Goal: Book appointment/travel/reservation

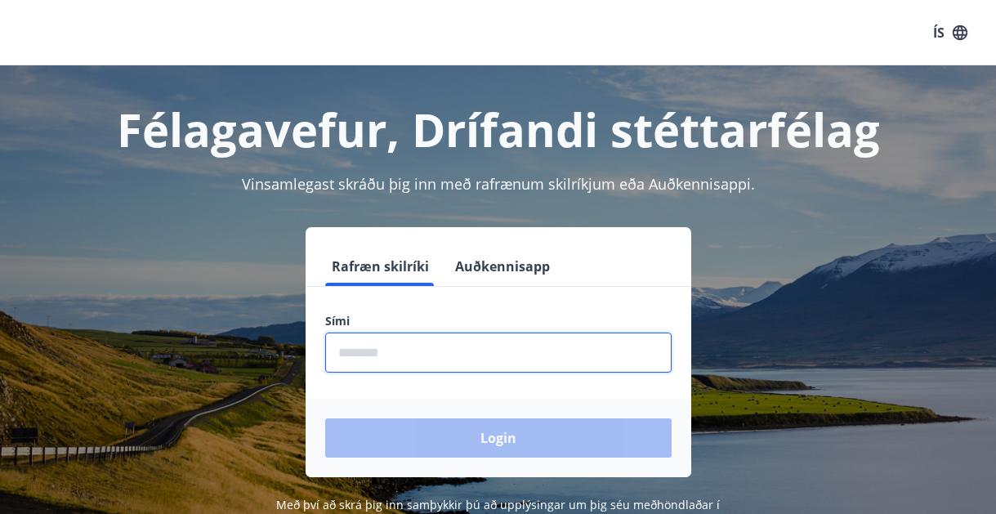
drag, startPoint x: 348, startPoint y: 350, endPoint x: 417, endPoint y: 364, distance: 70.8
click at [348, 350] on input "phone" at bounding box center [498, 352] width 346 height 40
type input "********"
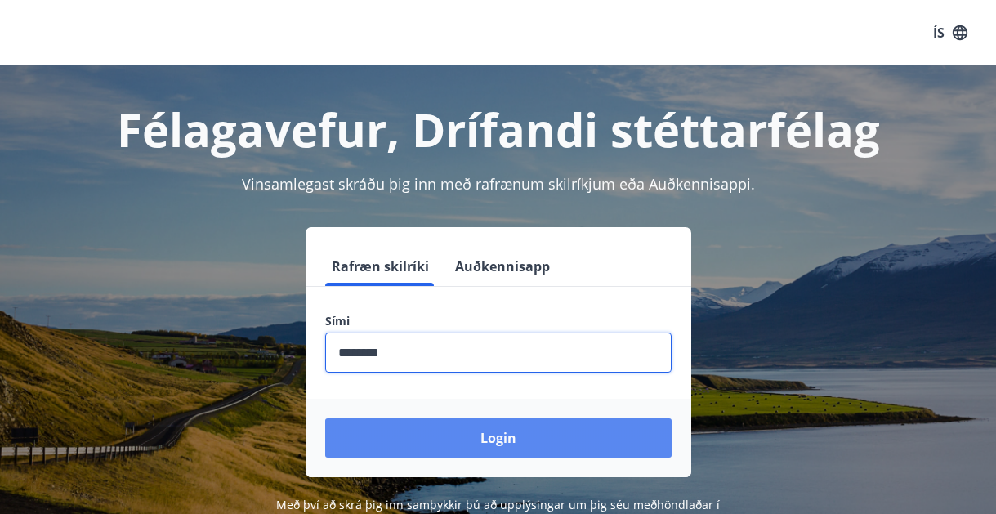
click at [476, 432] on button "Login" at bounding box center [498, 437] width 346 height 39
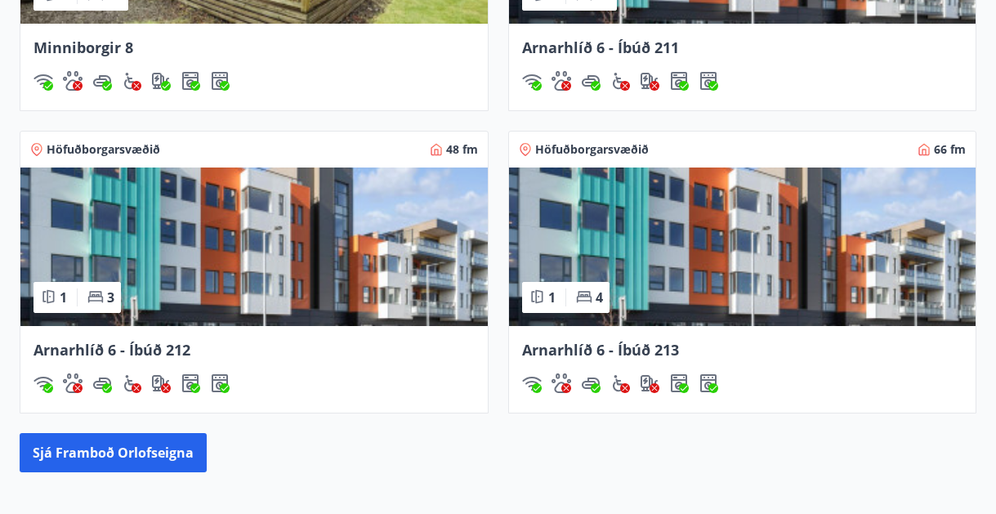
scroll to position [1307, 0]
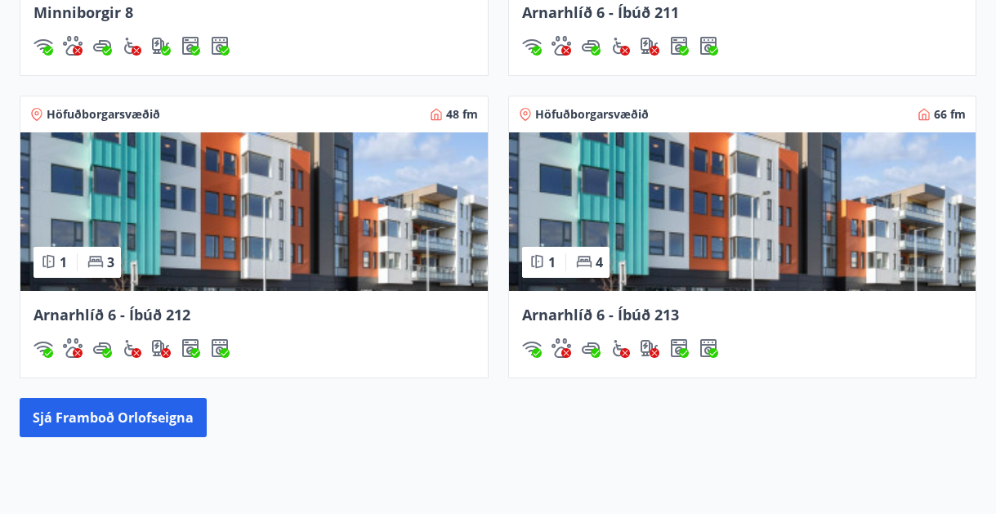
click at [250, 264] on img at bounding box center [253, 211] width 467 height 158
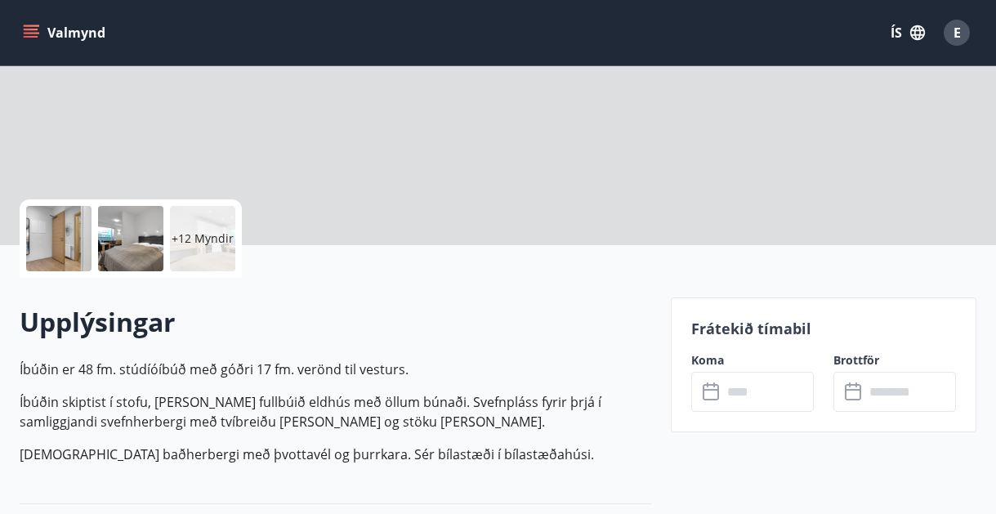
scroll to position [327, 0]
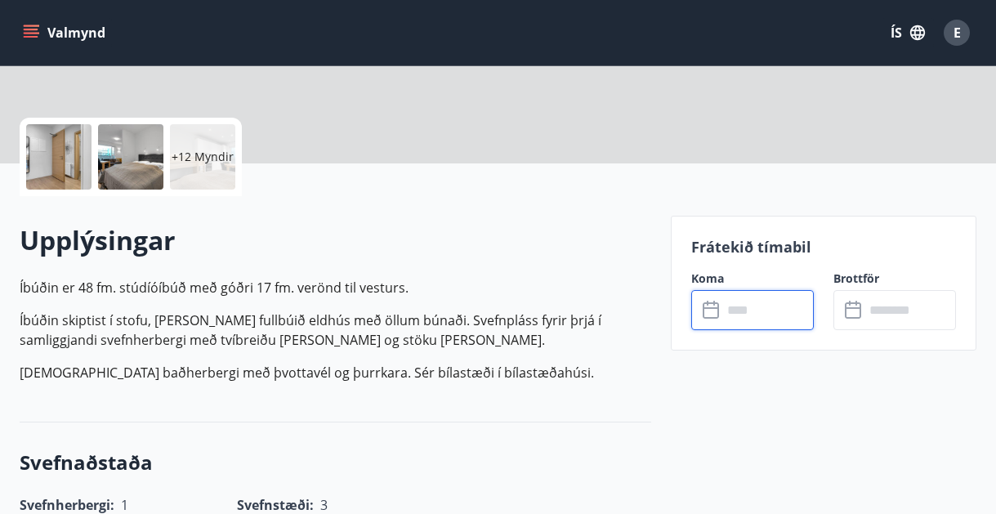
click at [746, 314] on input "text" at bounding box center [767, 310] width 91 height 40
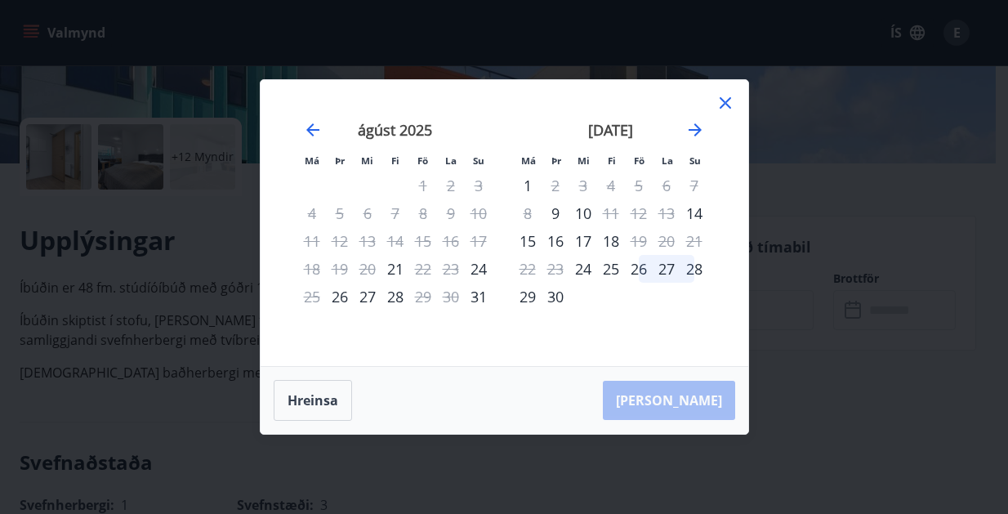
click at [722, 103] on icon at bounding box center [726, 103] width 20 height 20
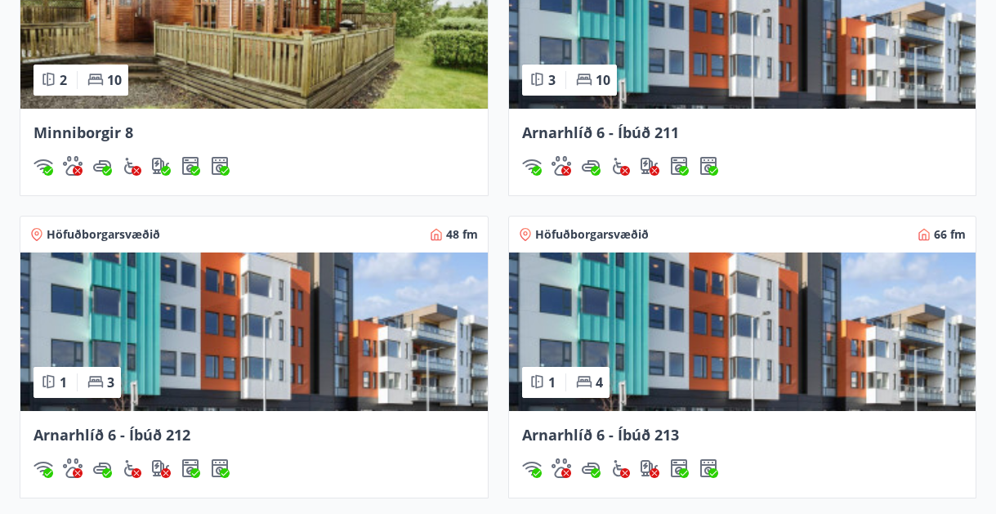
scroll to position [1158, 0]
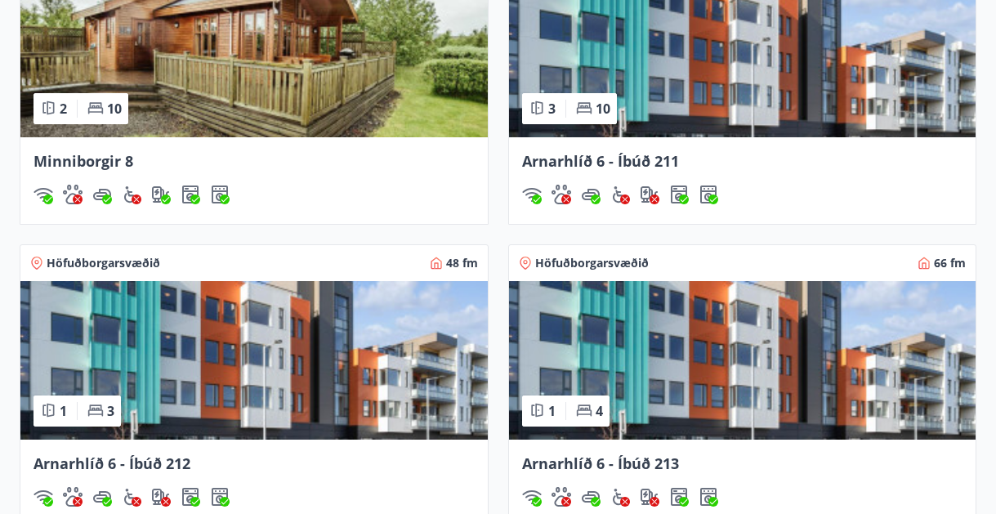
click at [754, 111] on img at bounding box center [742, 58] width 467 height 158
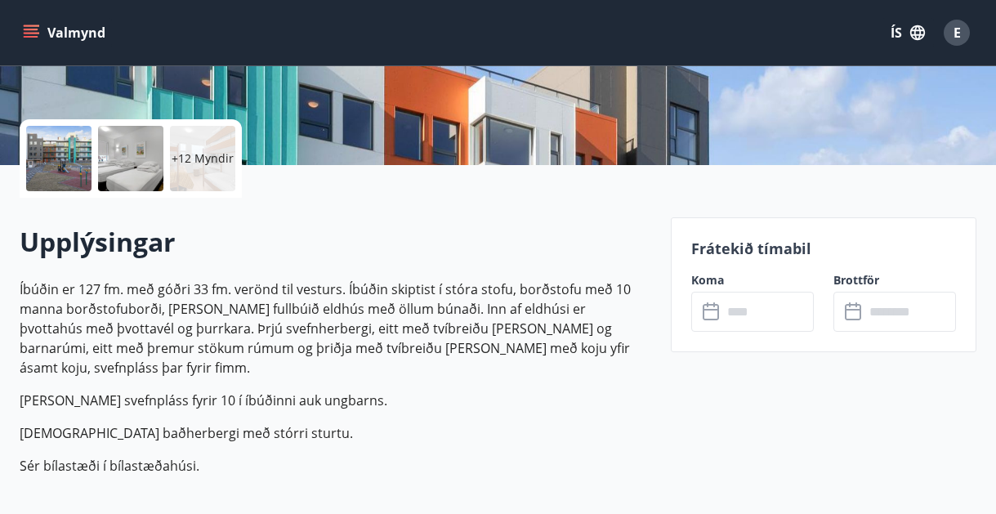
scroll to position [327, 0]
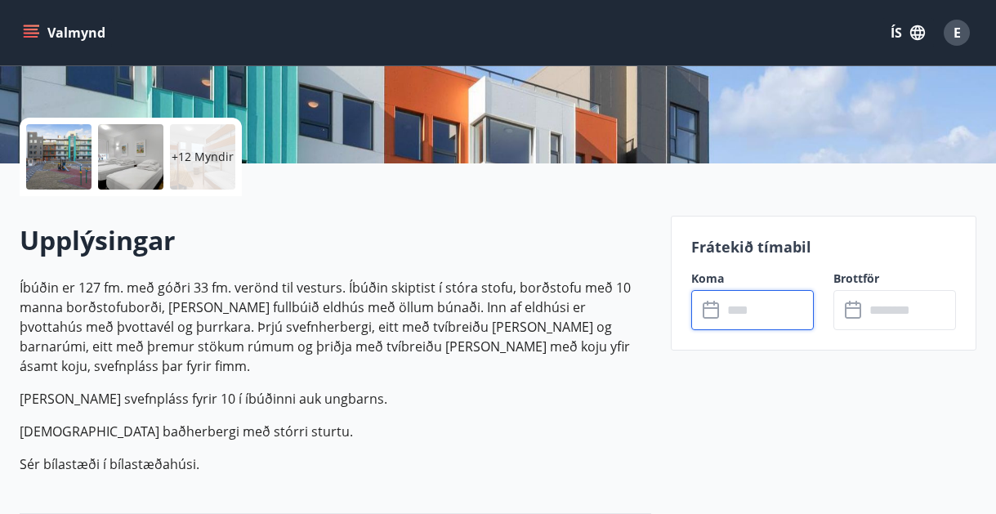
click at [748, 305] on input "text" at bounding box center [767, 310] width 91 height 40
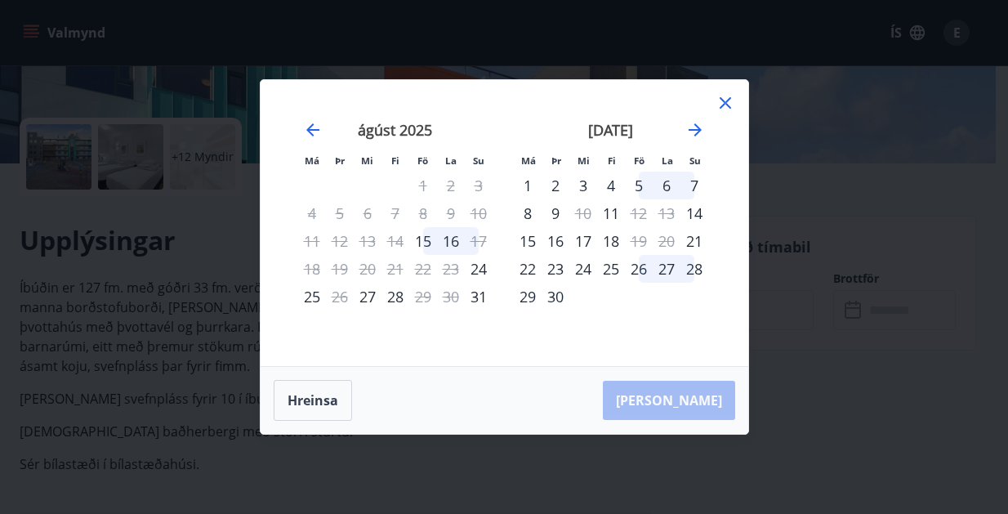
click at [639, 187] on div "5" at bounding box center [639, 186] width 28 height 28
click at [694, 190] on div "7" at bounding box center [694, 186] width 28 height 28
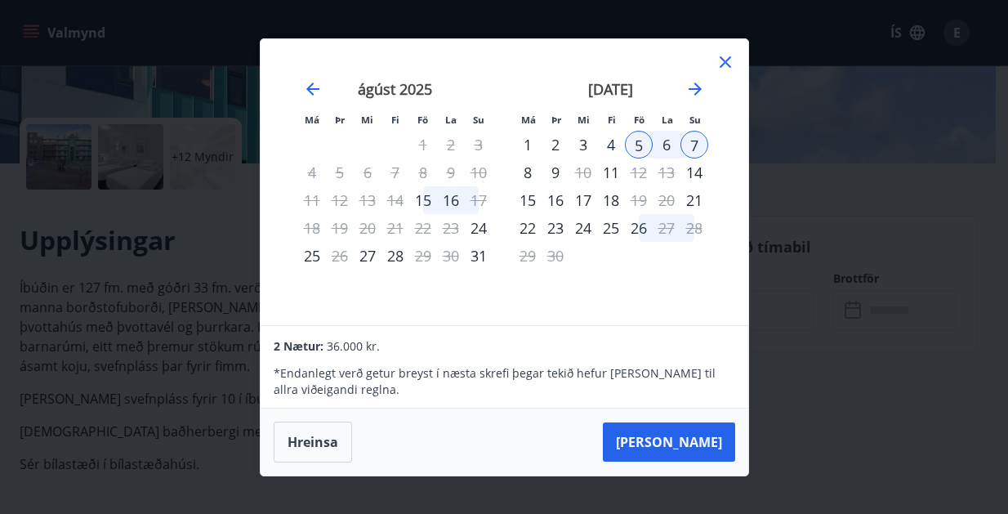
click at [642, 138] on div "5" at bounding box center [639, 145] width 28 height 28
click at [665, 144] on div "6" at bounding box center [667, 145] width 28 height 28
click at [689, 145] on div "7" at bounding box center [694, 145] width 28 height 28
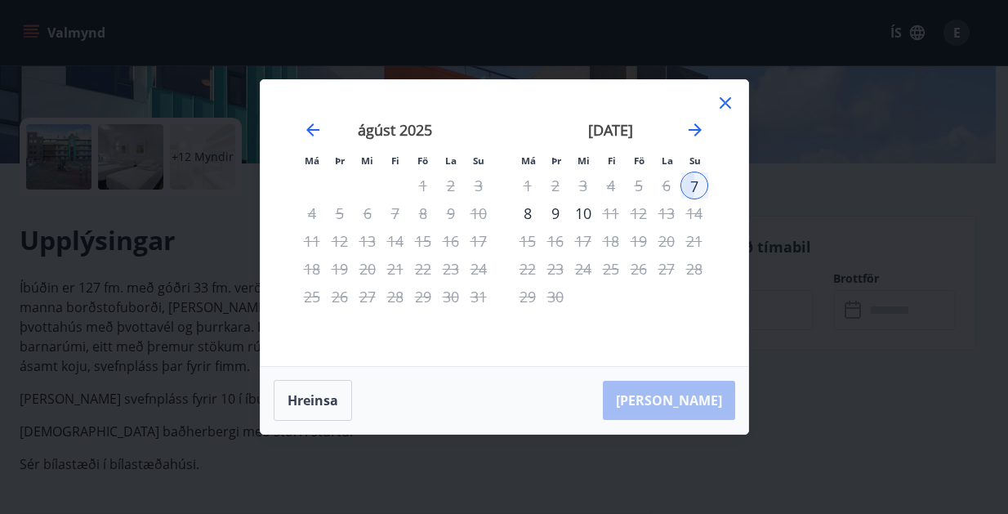
click at [639, 188] on div "5" at bounding box center [639, 186] width 28 height 28
click at [729, 105] on icon at bounding box center [726, 103] width 20 height 20
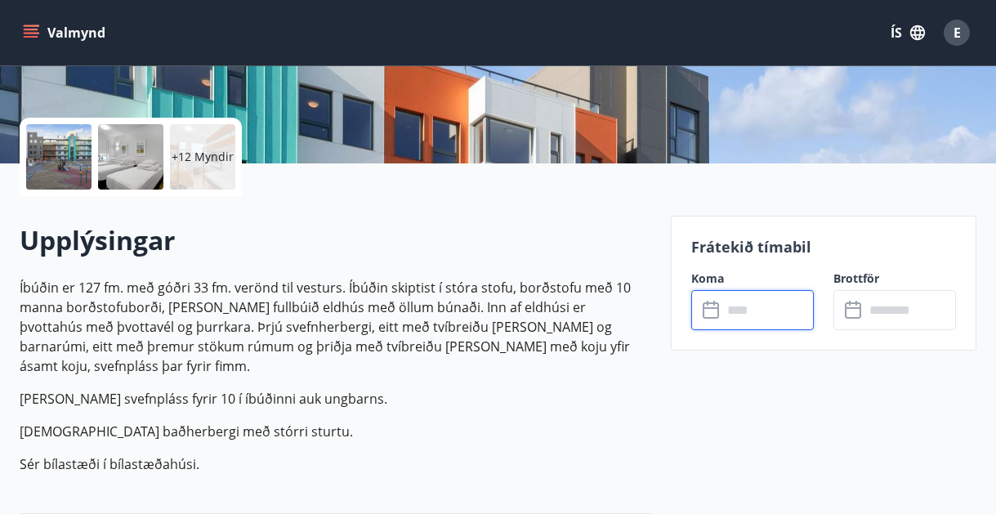
click at [739, 313] on input "text" at bounding box center [767, 310] width 91 height 40
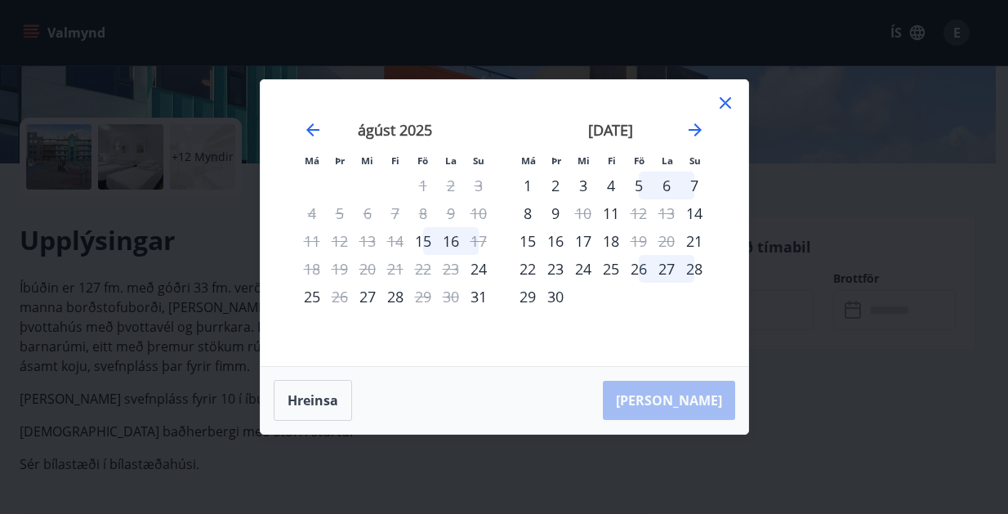
click at [637, 185] on div "5" at bounding box center [639, 186] width 28 height 28
click at [662, 183] on div "6" at bounding box center [667, 186] width 28 height 28
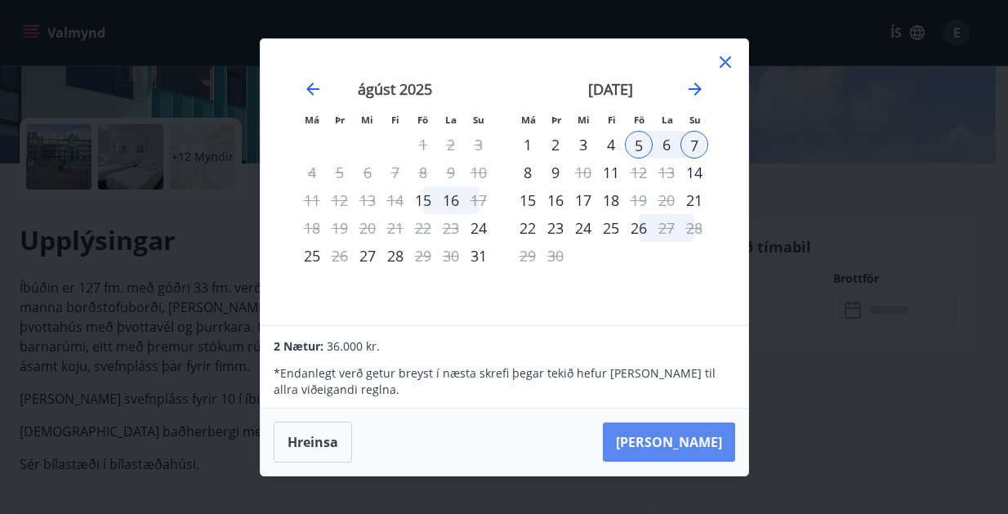
click at [692, 435] on button "[PERSON_NAME]" at bounding box center [669, 441] width 132 height 39
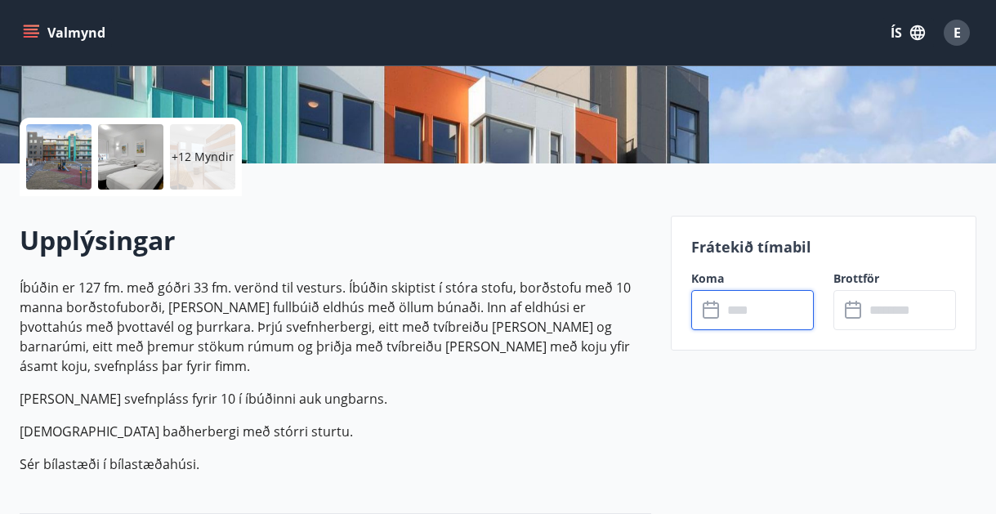
type input "******"
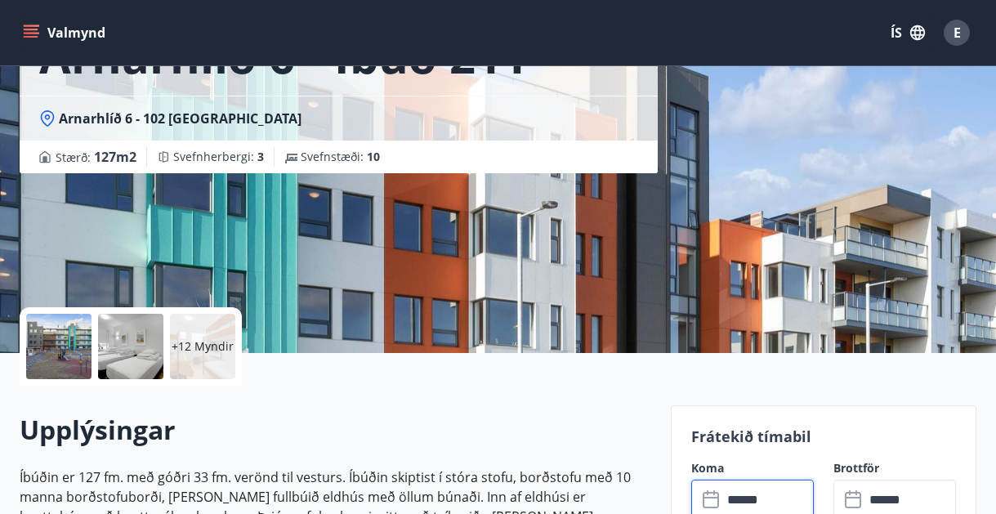
scroll to position [82, 0]
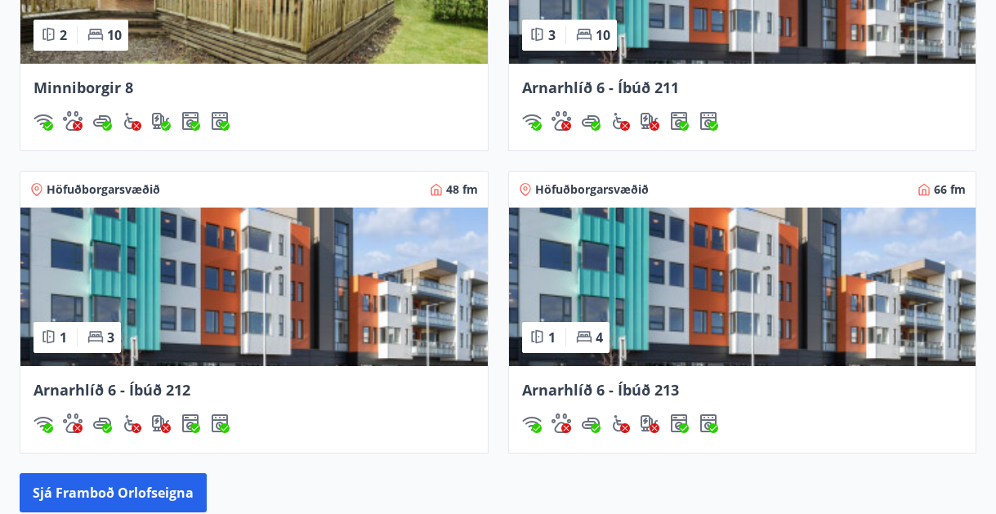
scroll to position [1351, 0]
click at [712, 302] on img at bounding box center [742, 286] width 467 height 158
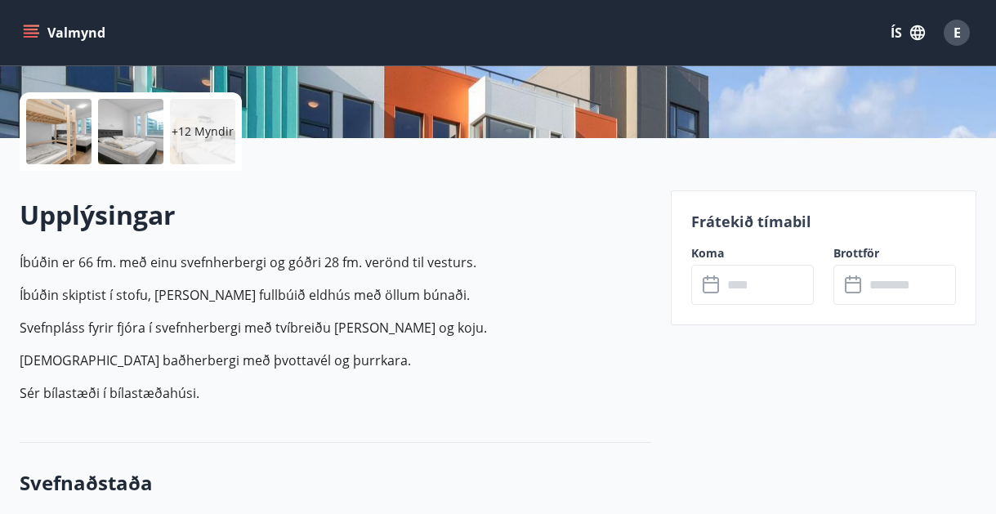
scroll to position [408, 0]
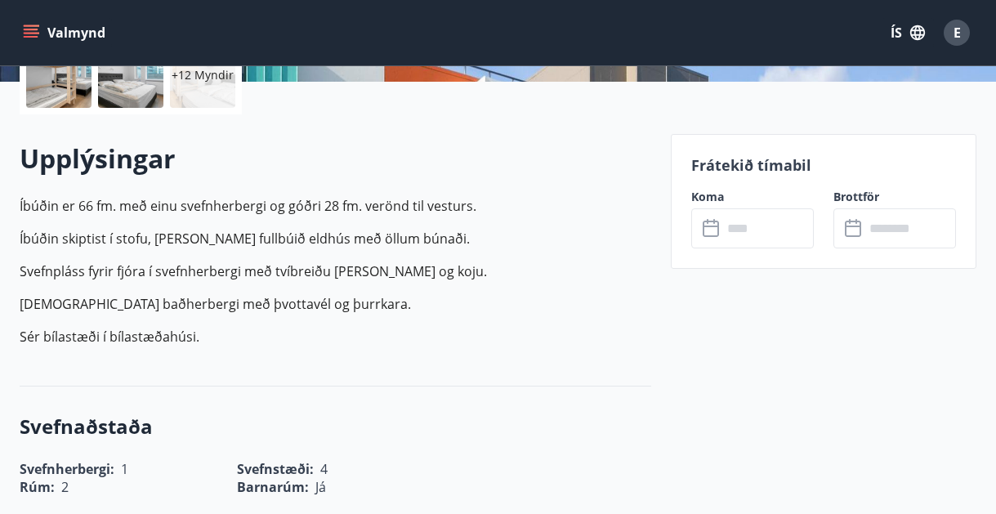
click at [760, 226] on input "text" at bounding box center [767, 228] width 91 height 40
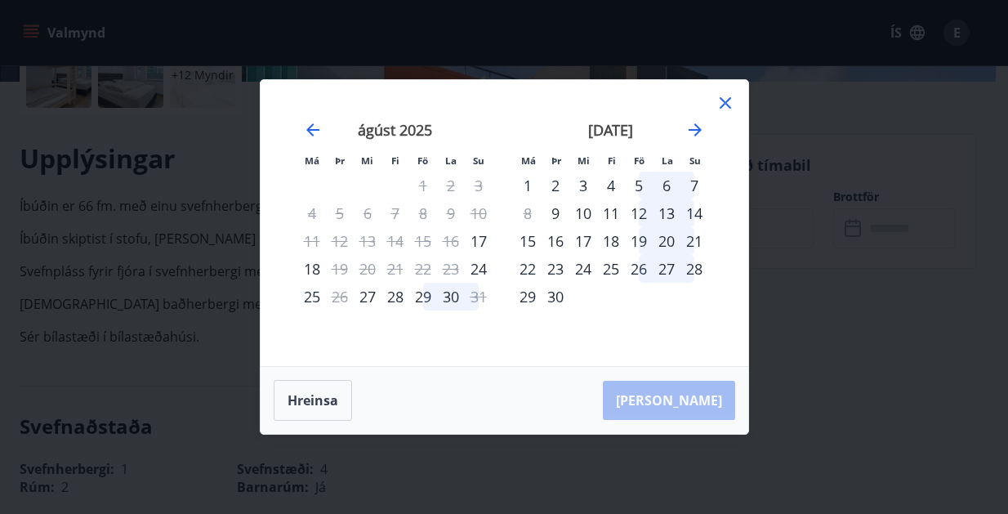
click at [636, 184] on div "5" at bounding box center [639, 186] width 28 height 28
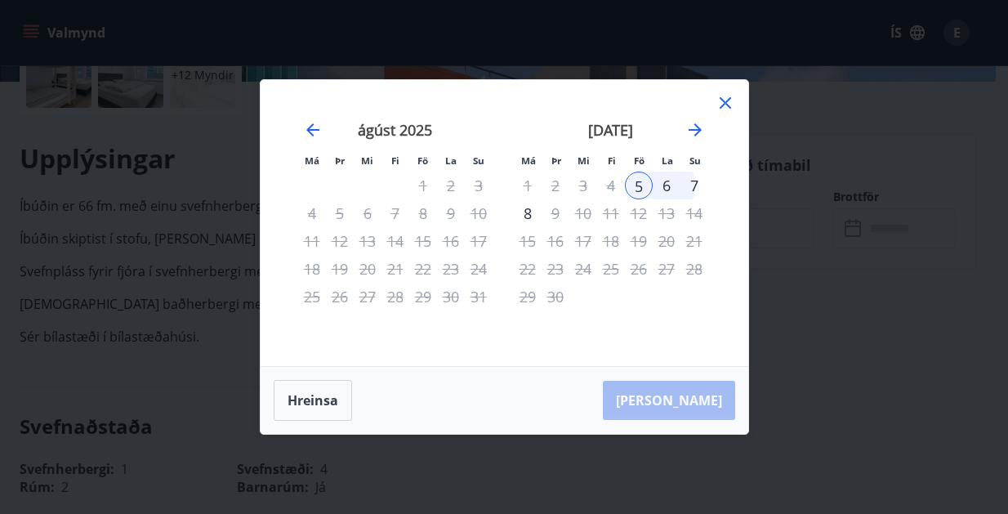
click at [689, 186] on div "7" at bounding box center [694, 186] width 28 height 28
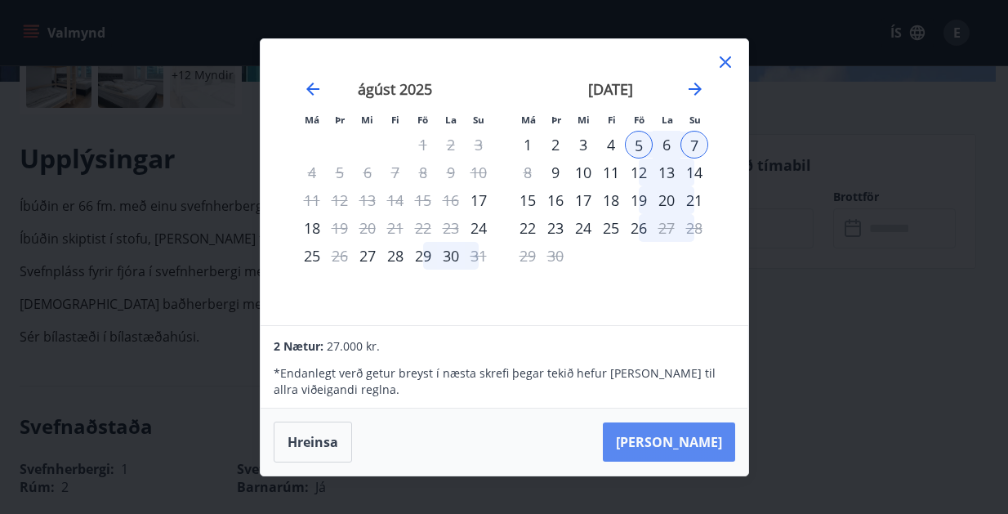
click at [683, 438] on button "[PERSON_NAME]" at bounding box center [669, 441] width 132 height 39
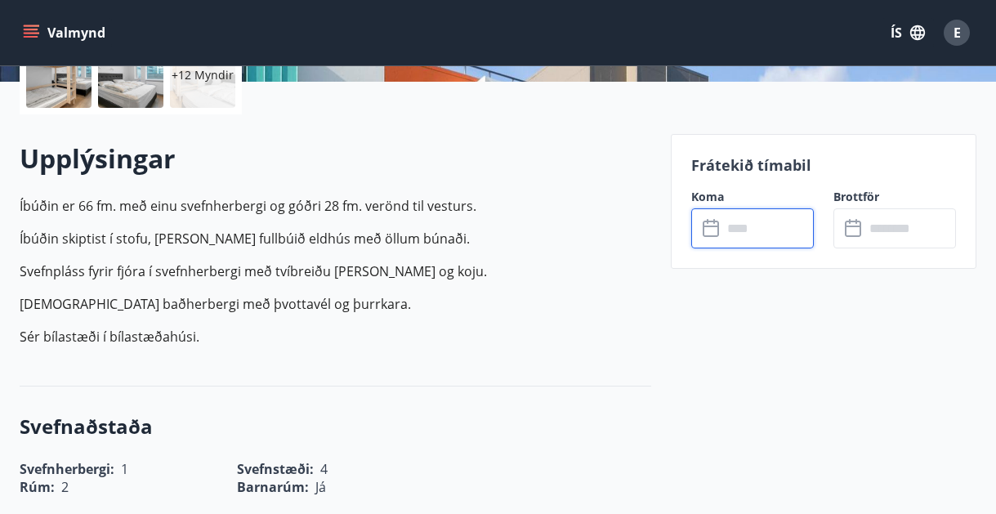
type input "******"
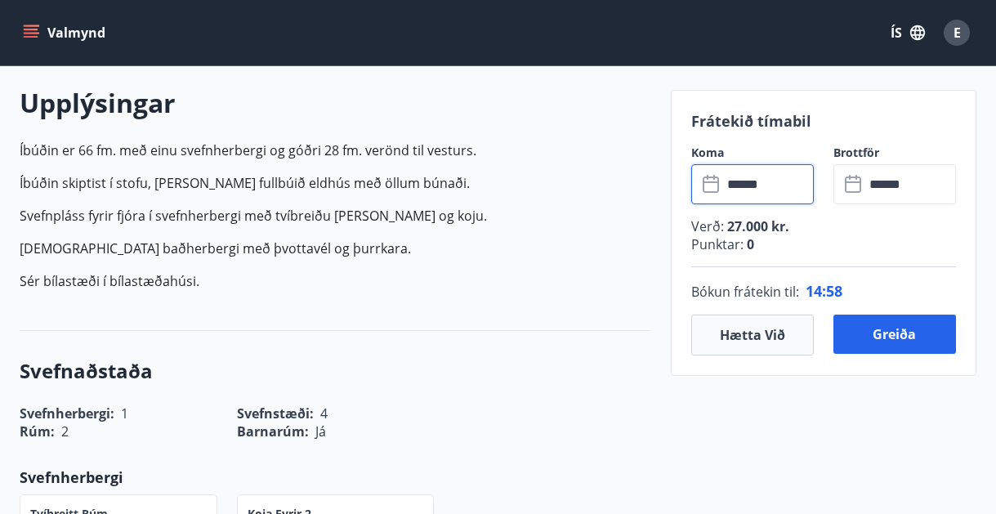
scroll to position [490, 0]
